Goal: Check status: Check status

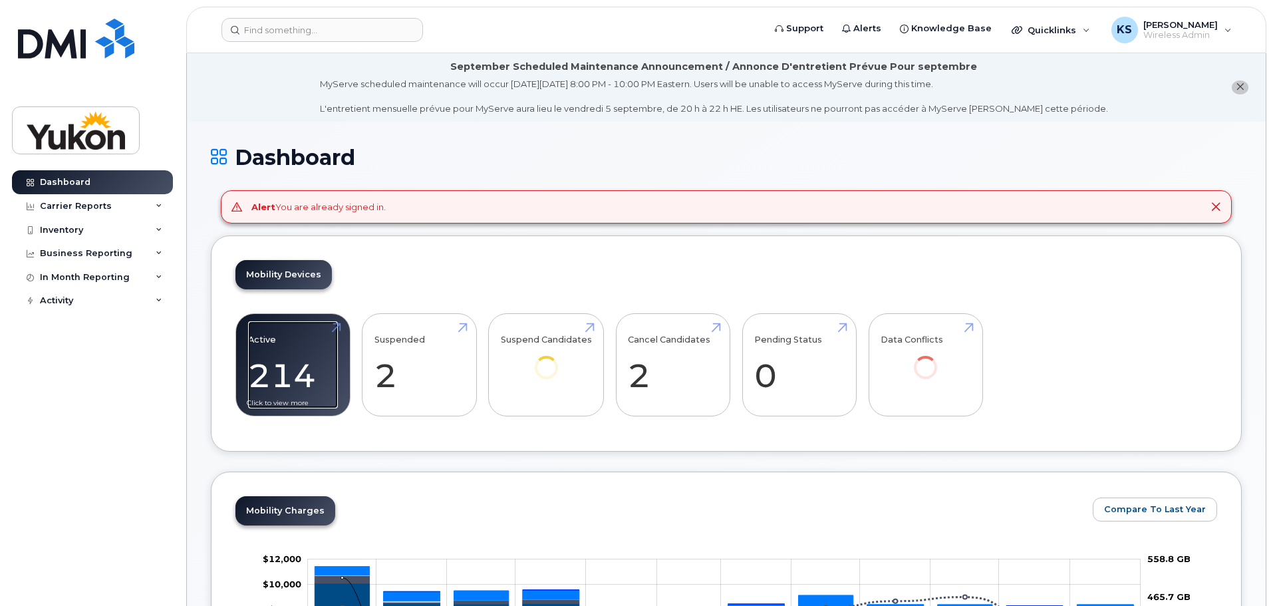
click at [299, 392] on link "Active 214" at bounding box center [293, 365] width 90 height 88
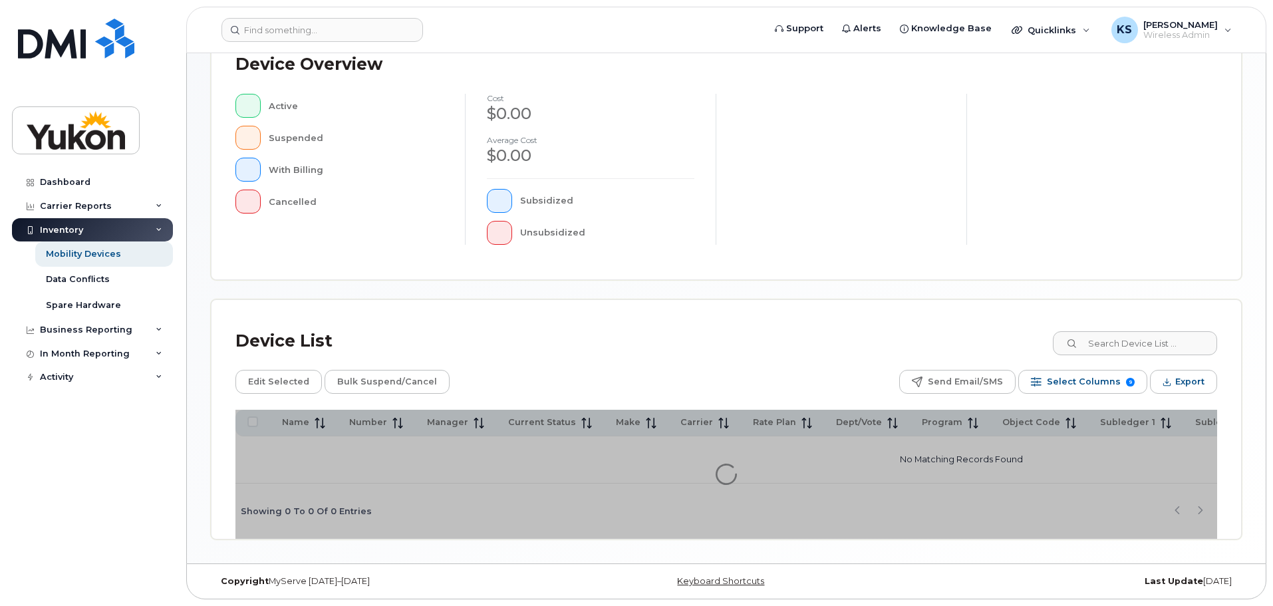
scroll to position [246, 0]
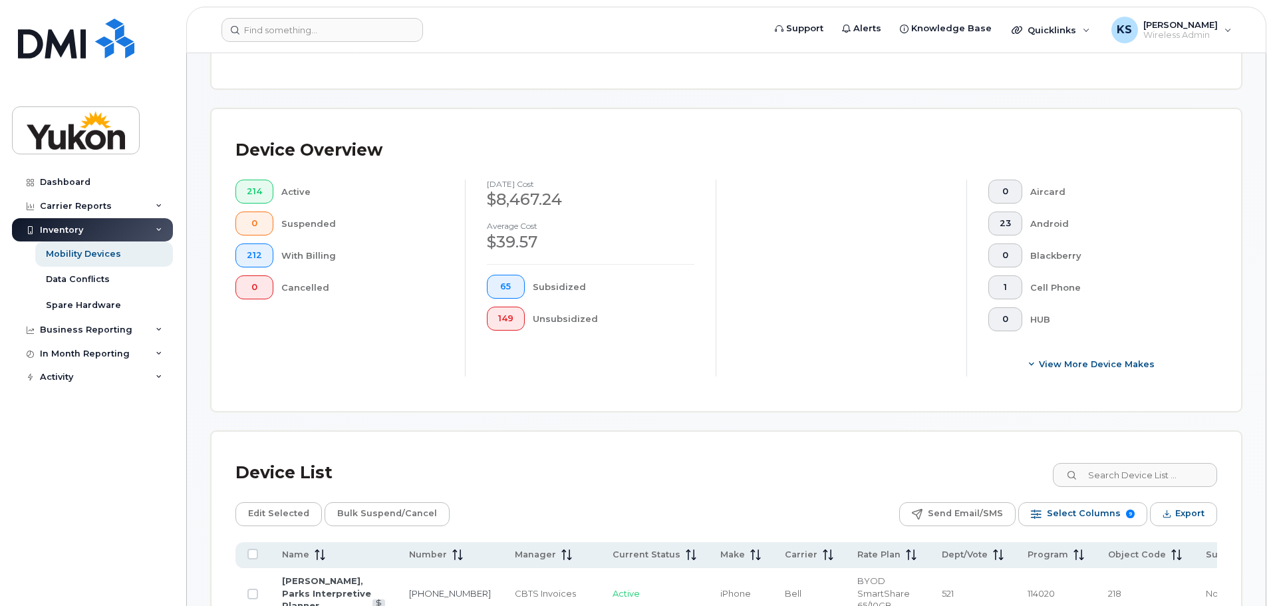
scroll to position [270, 0]
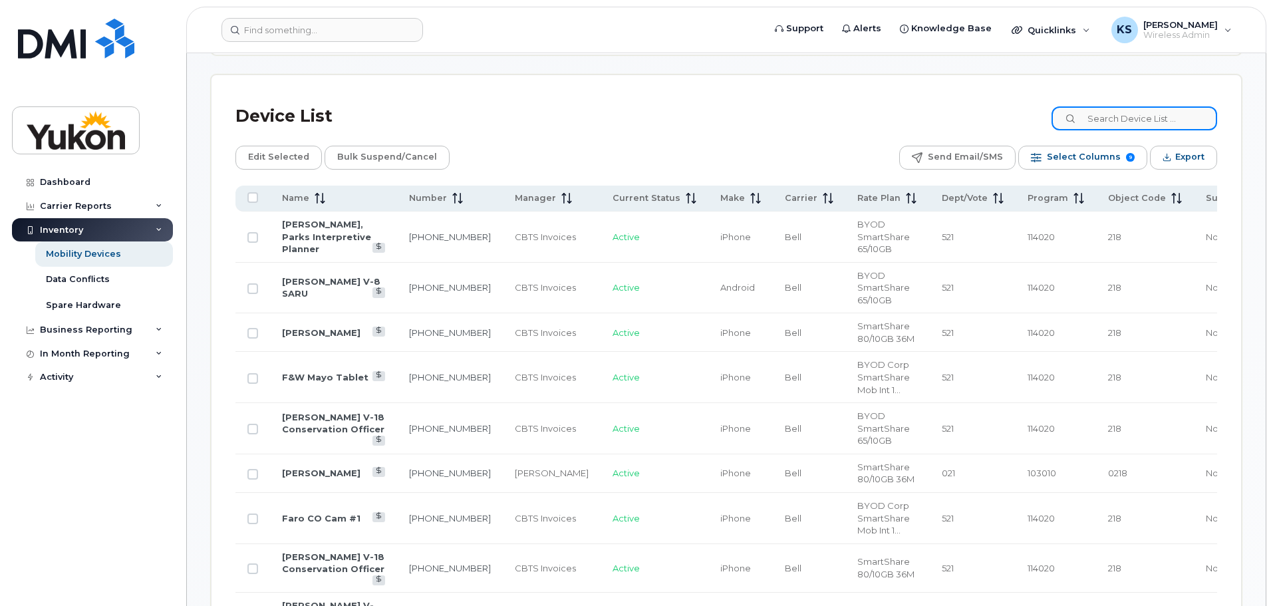
click at [1147, 110] on input at bounding box center [1134, 118] width 166 height 24
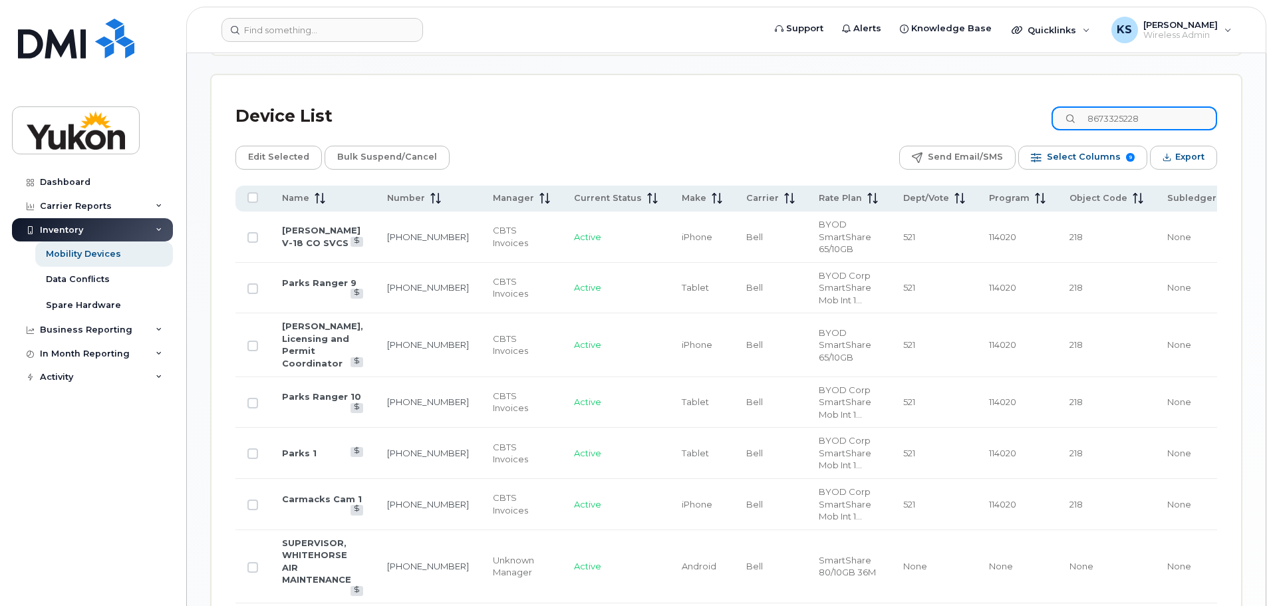
type input "8673325228"
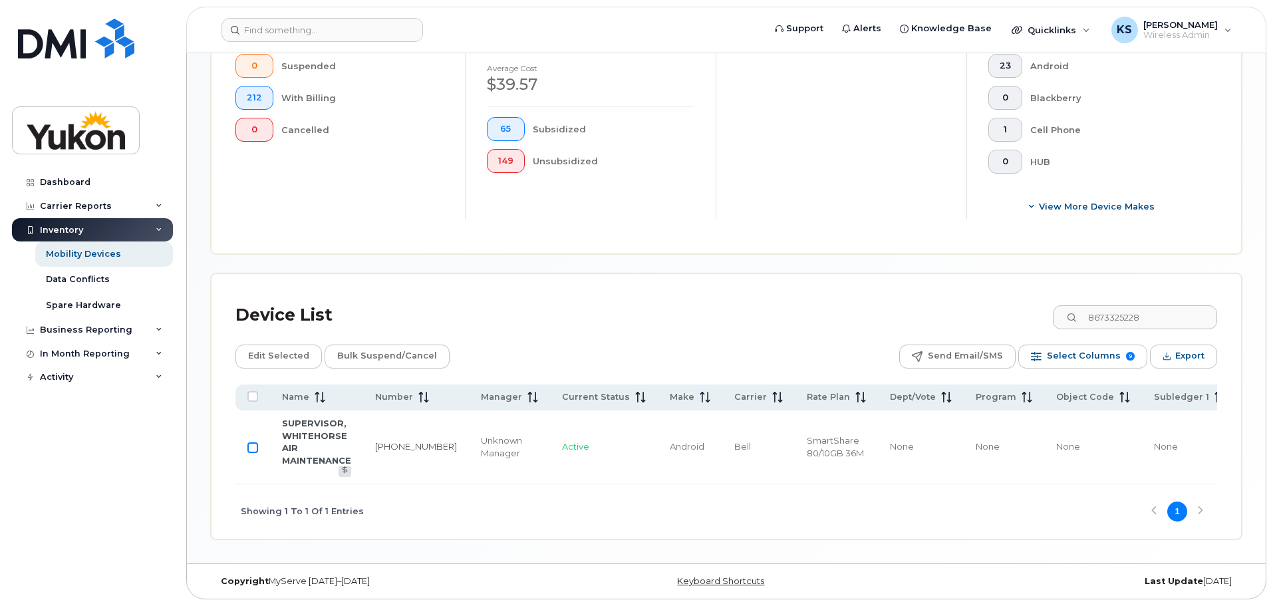
click at [251, 446] on input "Row Unselected" at bounding box center [252, 447] width 11 height 11
checkbox input "true"
click at [300, 438] on td "SUPERVISOR, WHITEHORSE AIR MAINTENANCE" at bounding box center [316, 447] width 93 height 74
click at [301, 430] on link "SUPERVISOR, WHITEHORSE AIR MAINTENANCE" at bounding box center [316, 442] width 69 height 48
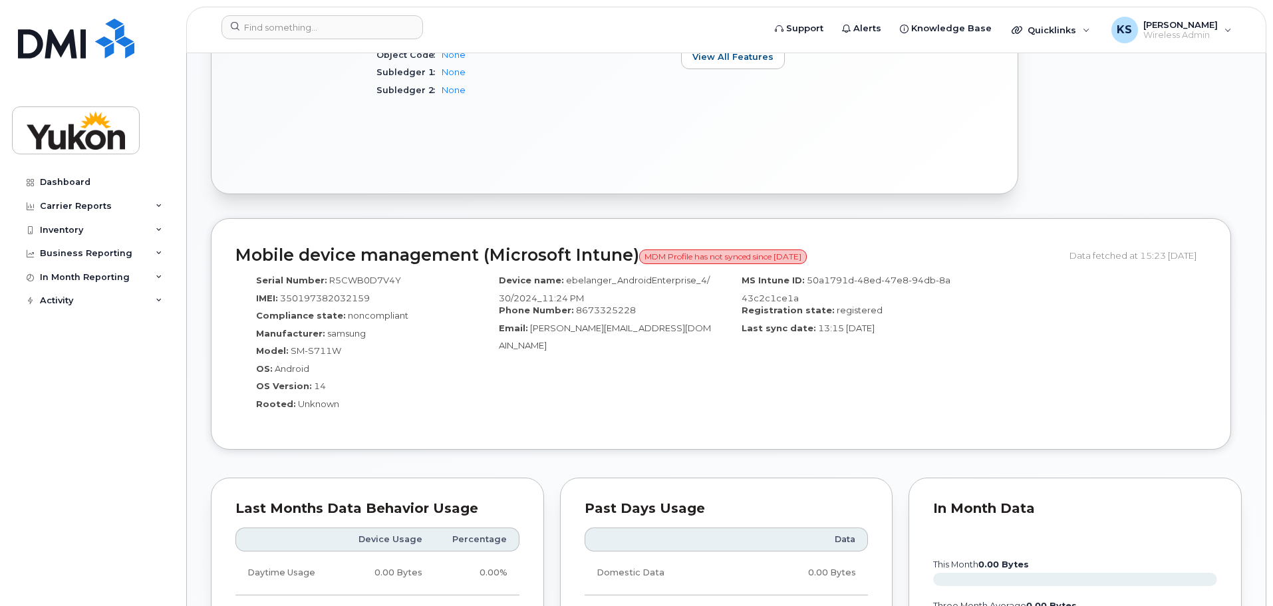
scroll to position [732, 0]
